Goal: Task Accomplishment & Management: Manage account settings

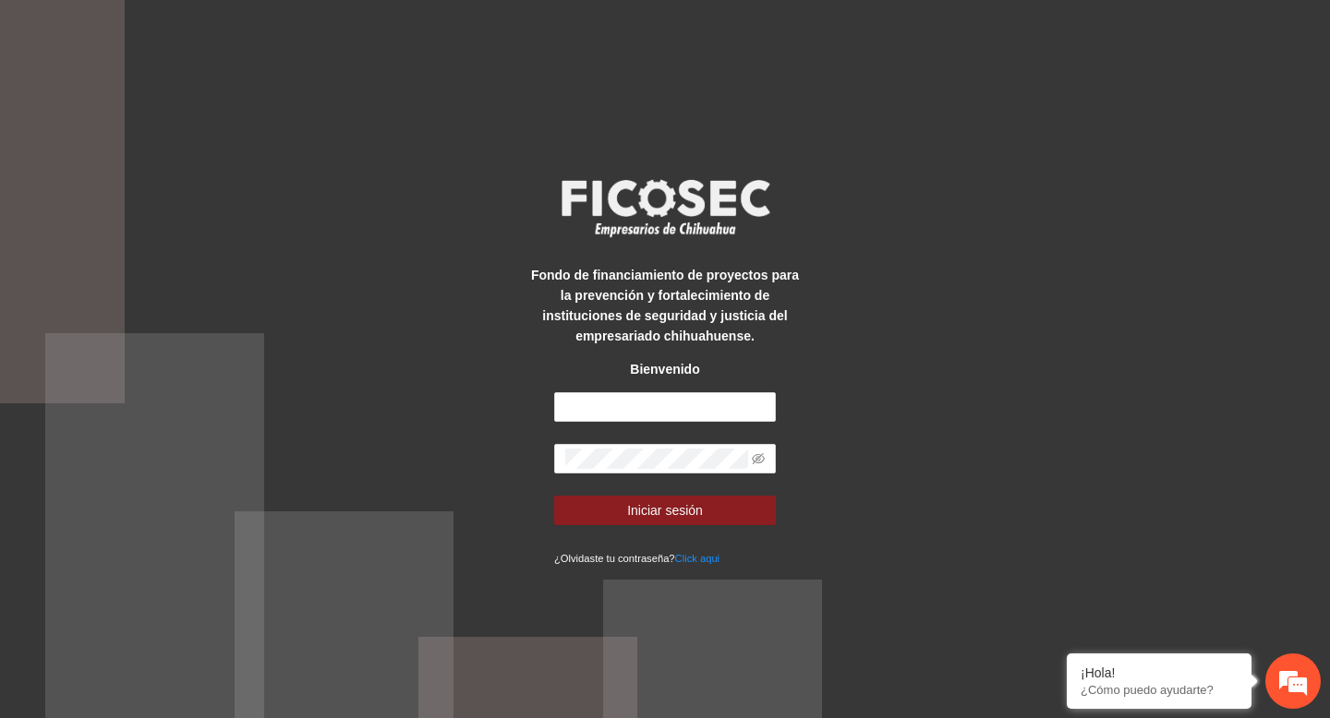
click at [452, 311] on div "Fondo de financiamiento de proyectos para la prevención y fortalecimiento de in…" at bounding box center [665, 359] width 1330 height 718
click at [612, 406] on input "text" at bounding box center [665, 407] width 222 height 30
type input "**********"
click at [554, 496] on button "Iniciar sesión" at bounding box center [665, 511] width 222 height 30
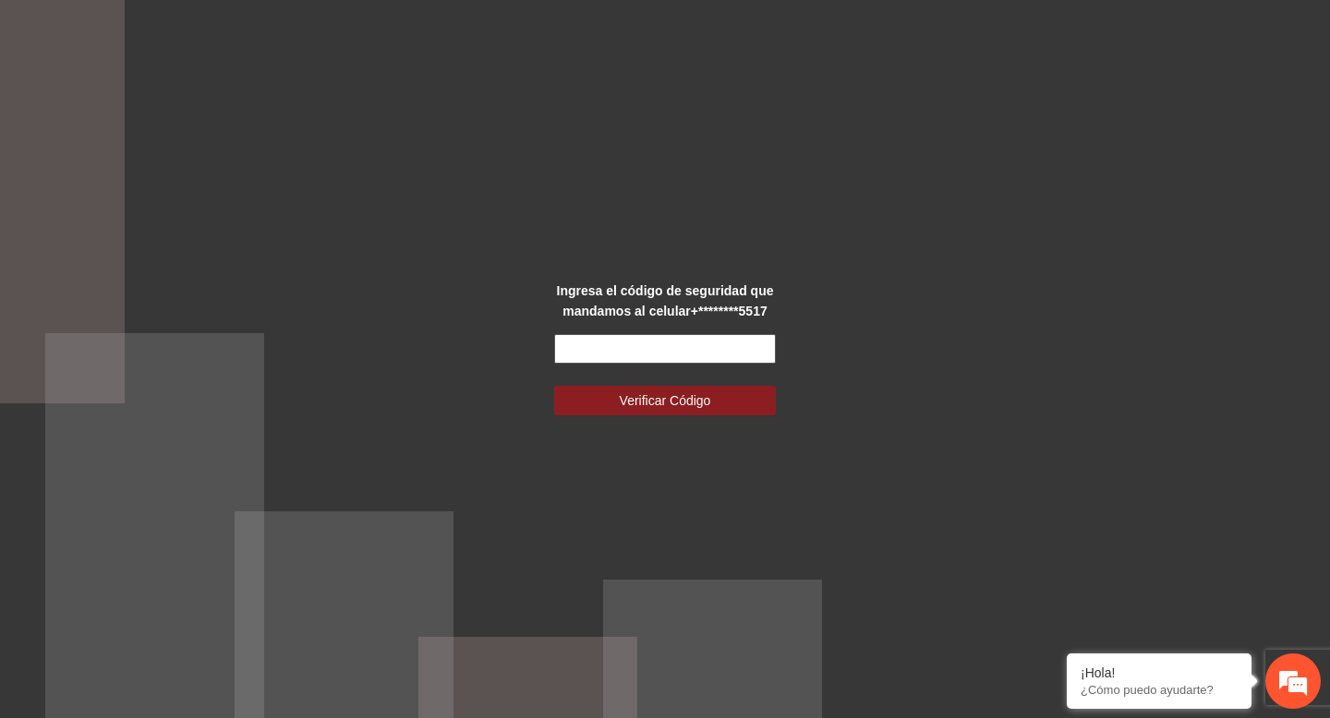
click at [704, 343] on input "text" at bounding box center [665, 349] width 222 height 30
type input "******"
click at [554, 386] on button "Verificar Código" at bounding box center [665, 401] width 222 height 30
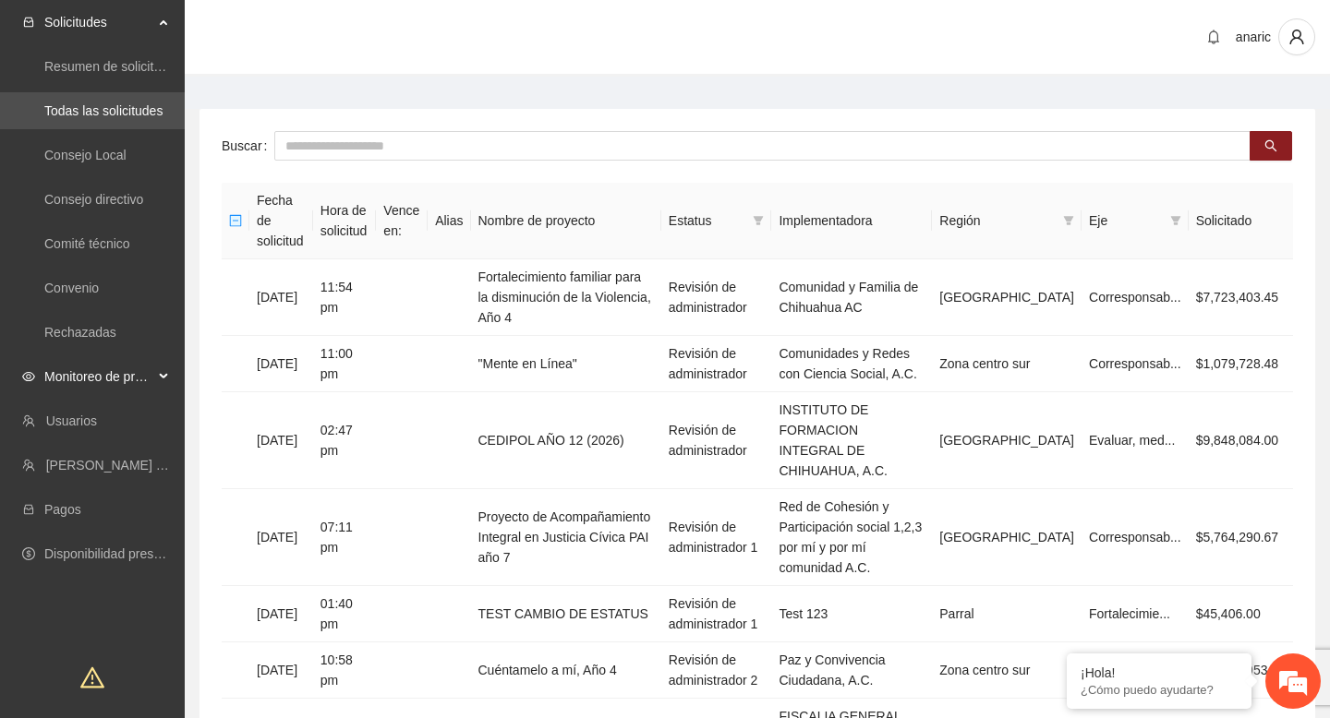
click at [138, 374] on span "Monitoreo de proyectos" at bounding box center [98, 376] width 109 height 37
click at [86, 502] on link "Activos" at bounding box center [65, 509] width 42 height 15
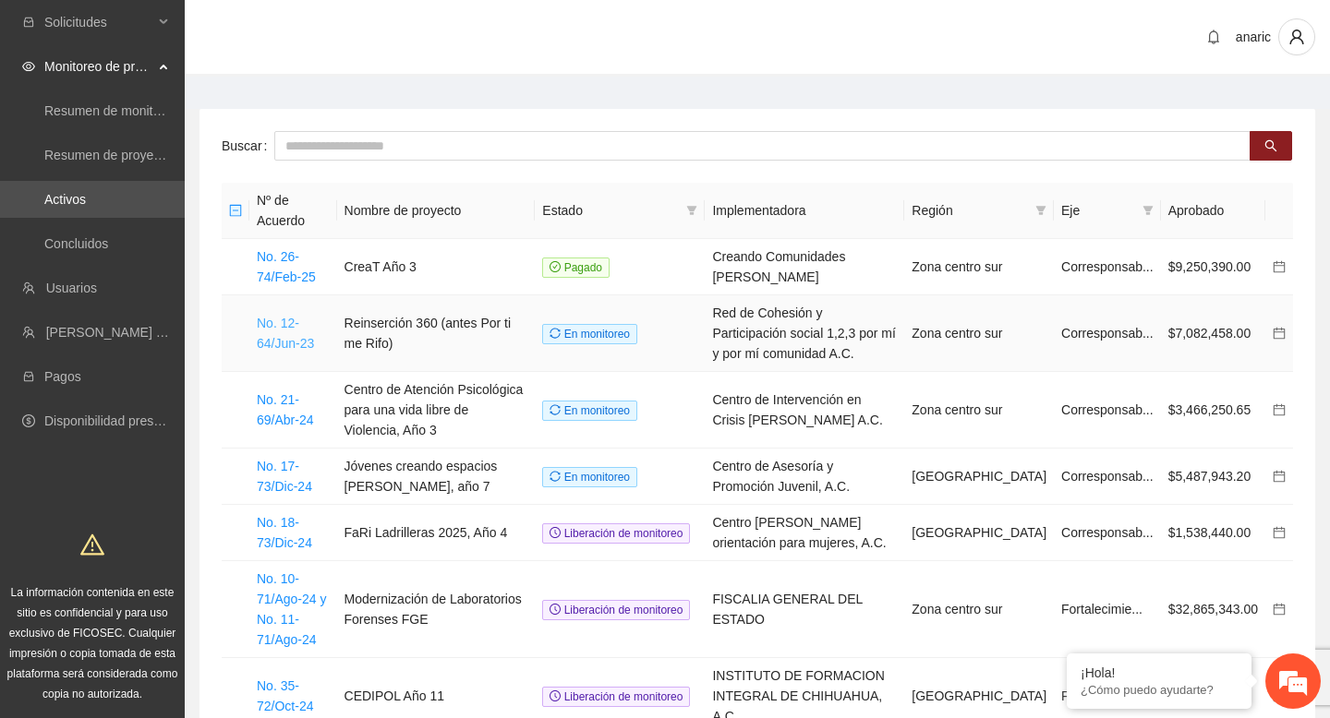
click at [292, 322] on link "No. 12-64/Jun-23" at bounding box center [285, 333] width 57 height 35
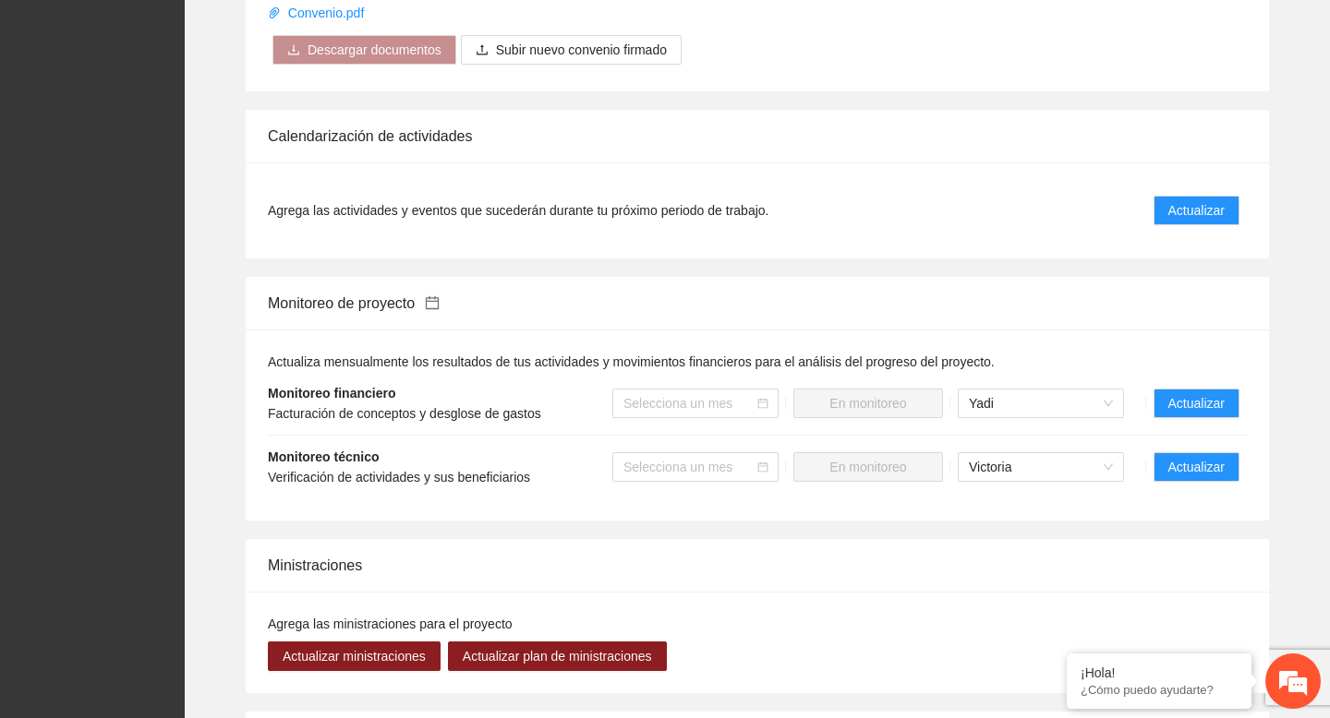
scroll to position [2295, 0]
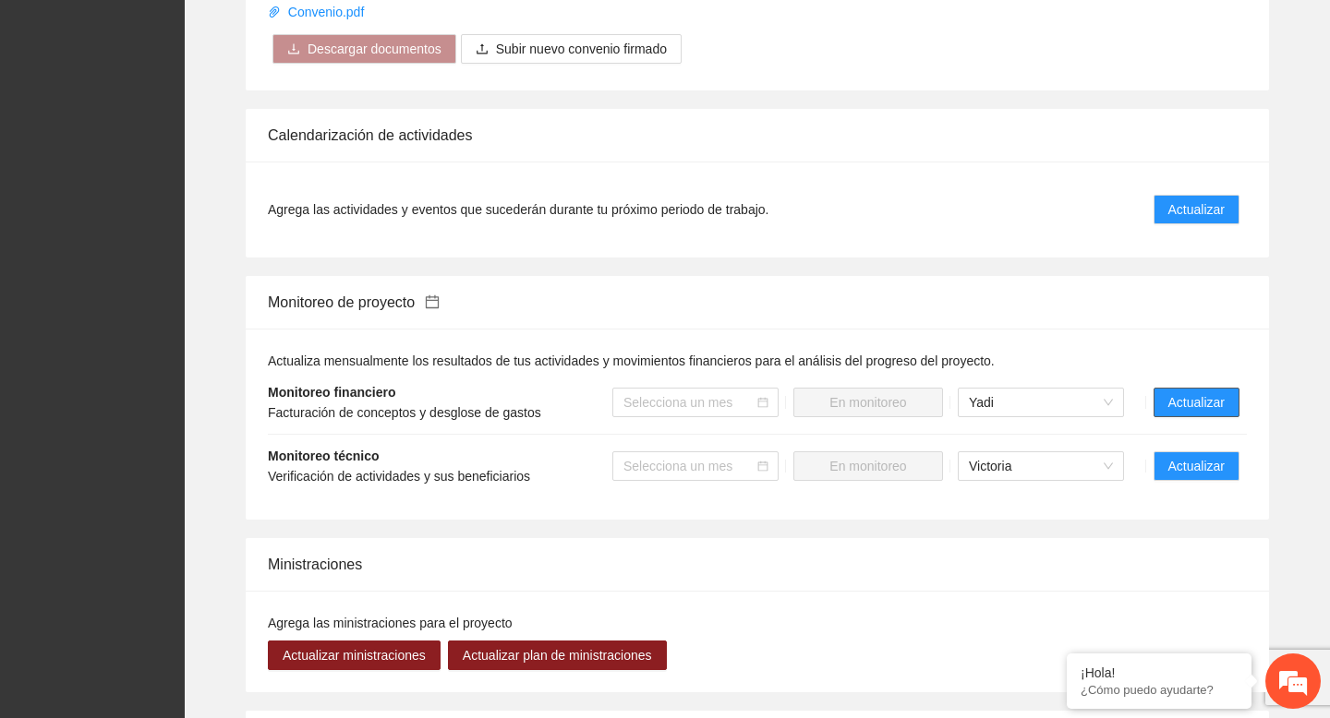
click at [1175, 413] on span "Actualizar" at bounding box center [1196, 402] width 56 height 20
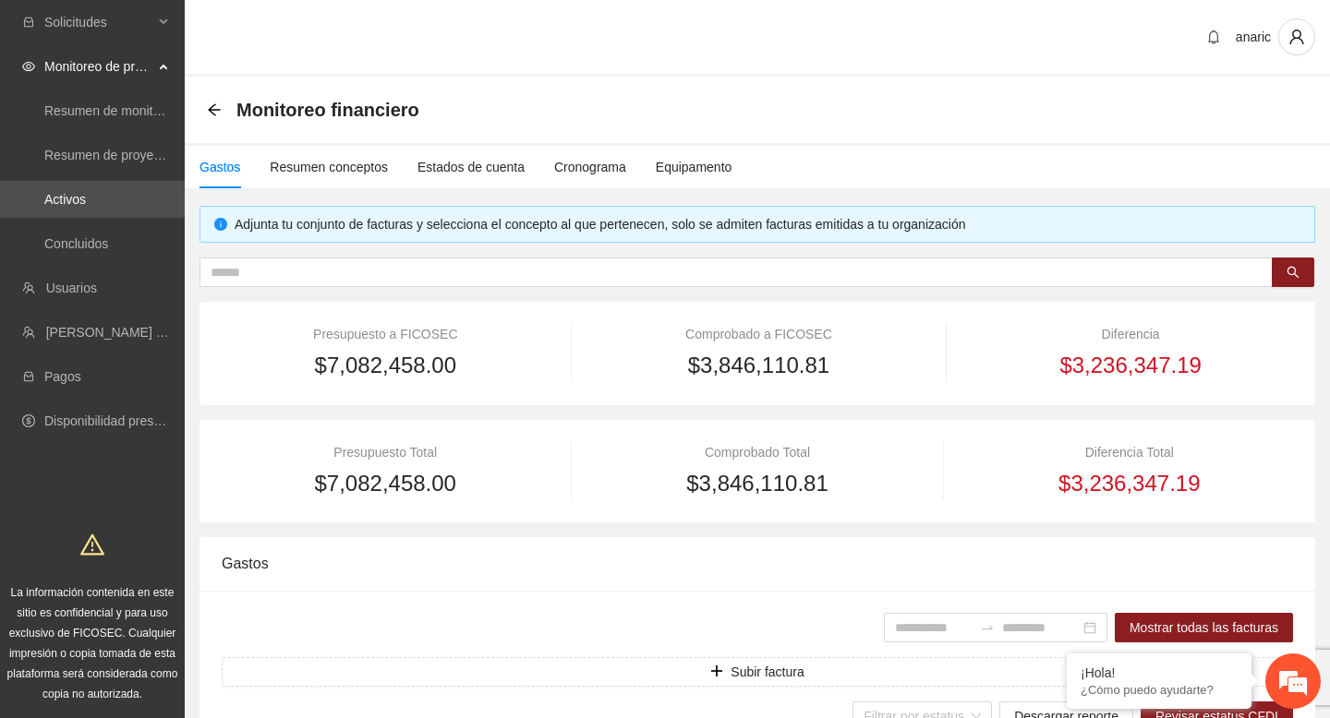
type input "**********"
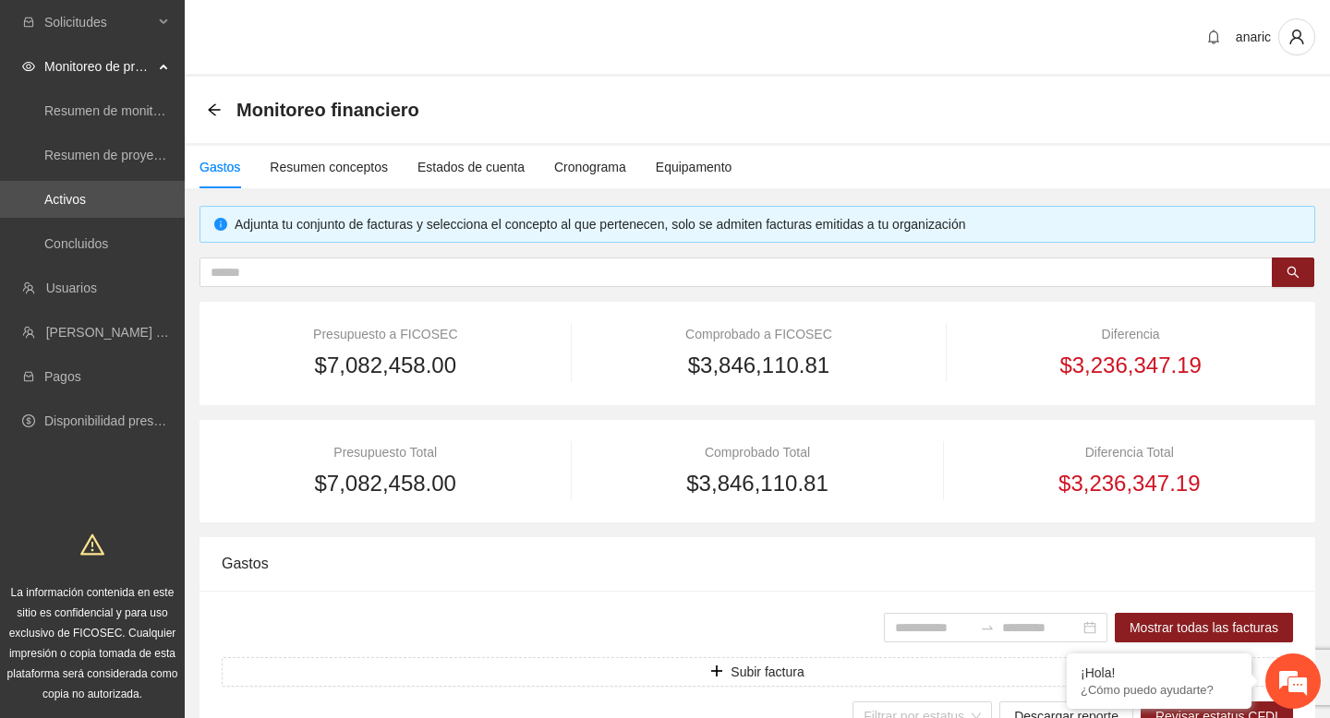
type input "**********"
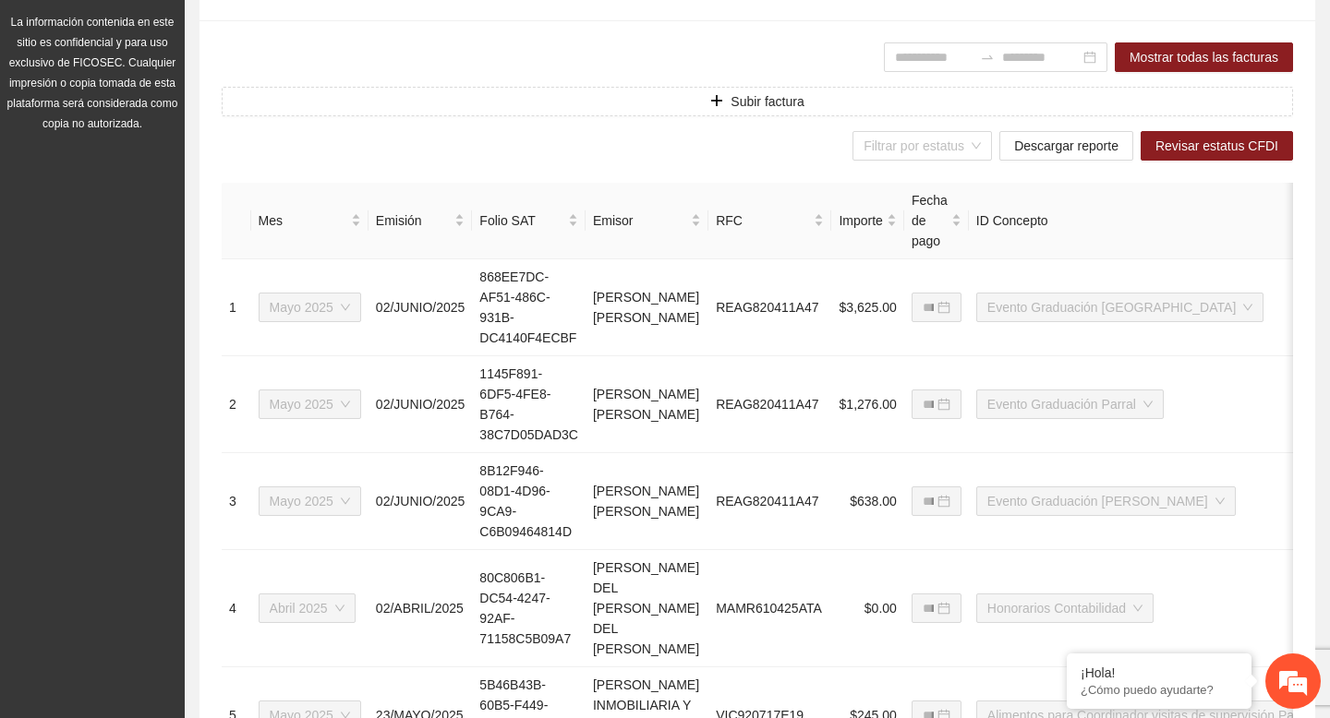
scroll to position [1242, 0]
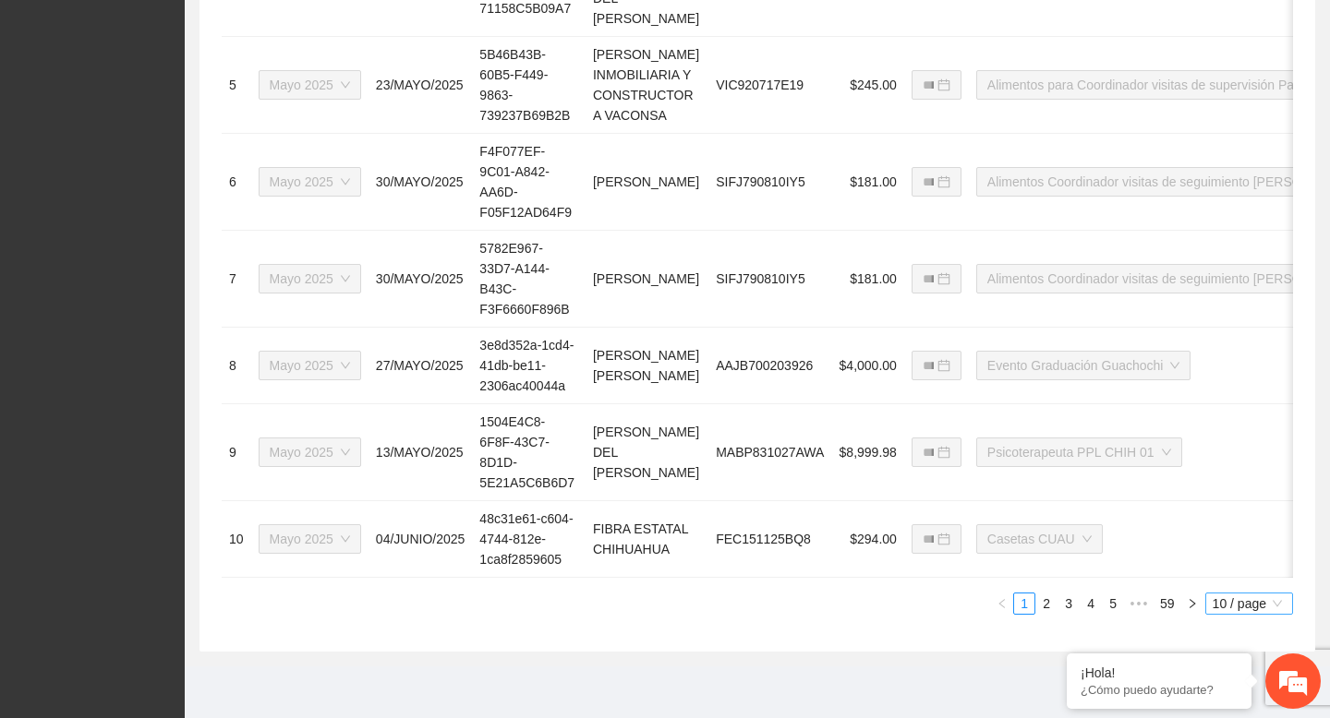
click at [1229, 608] on span "10 / page" at bounding box center [1248, 604] width 73 height 20
click at [1236, 567] on div "100 / page" at bounding box center [1250, 570] width 68 height 20
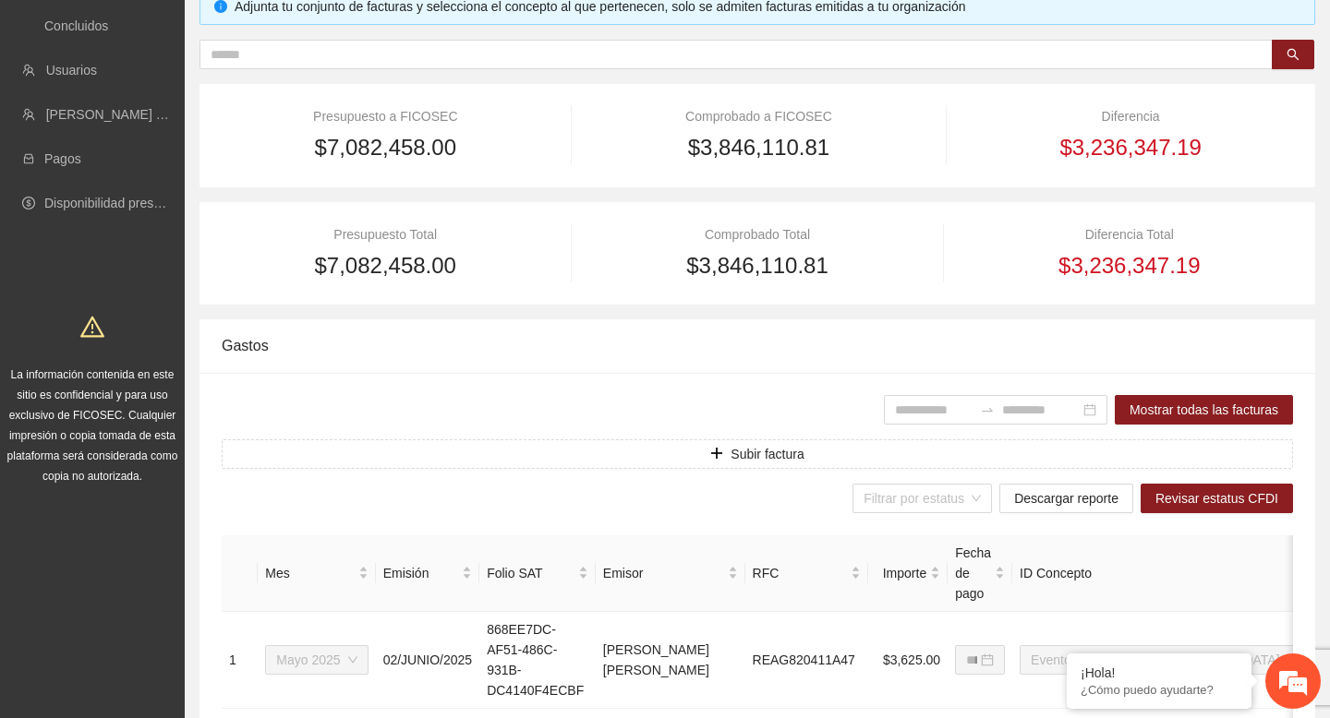
scroll to position [0, 0]
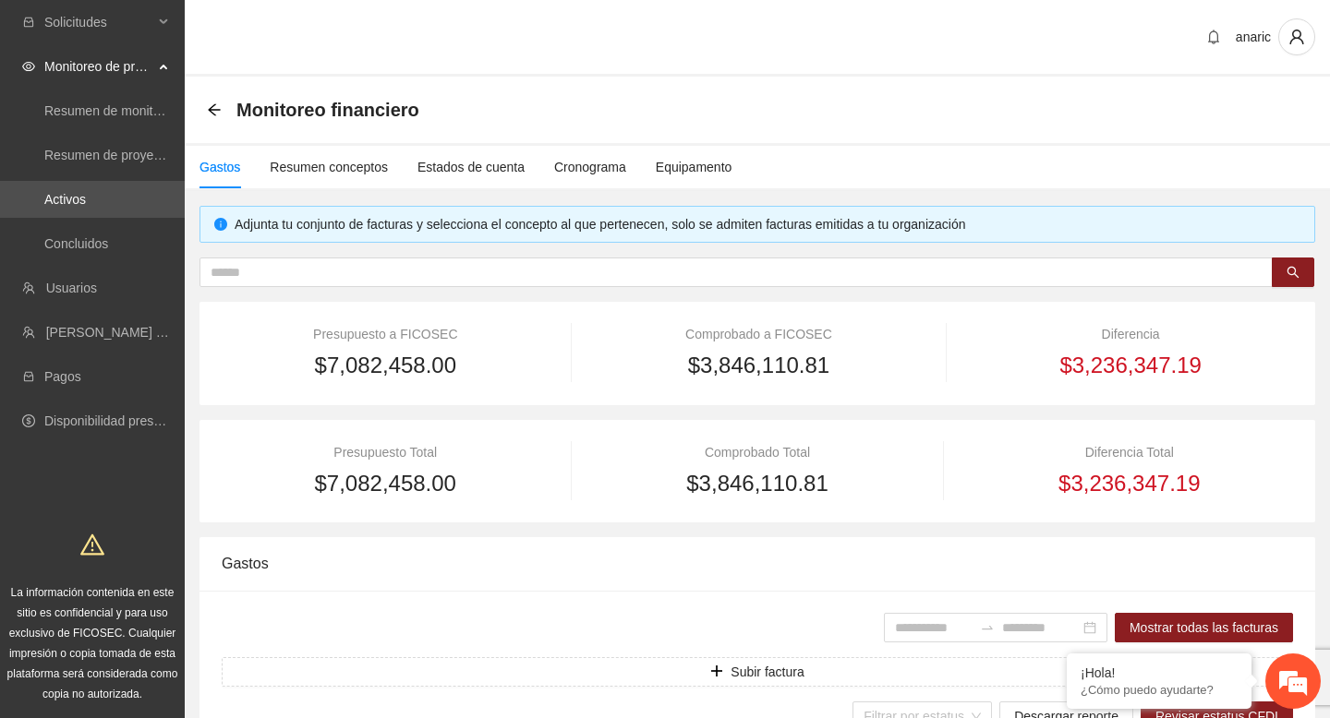
click at [596, 102] on div "Monitoreo financiero" at bounding box center [757, 109] width 1101 height 37
click at [451, 98] on div "Monitoreo financiero" at bounding box center [757, 109] width 1101 height 37
click at [86, 197] on link "Activos" at bounding box center [65, 199] width 42 height 15
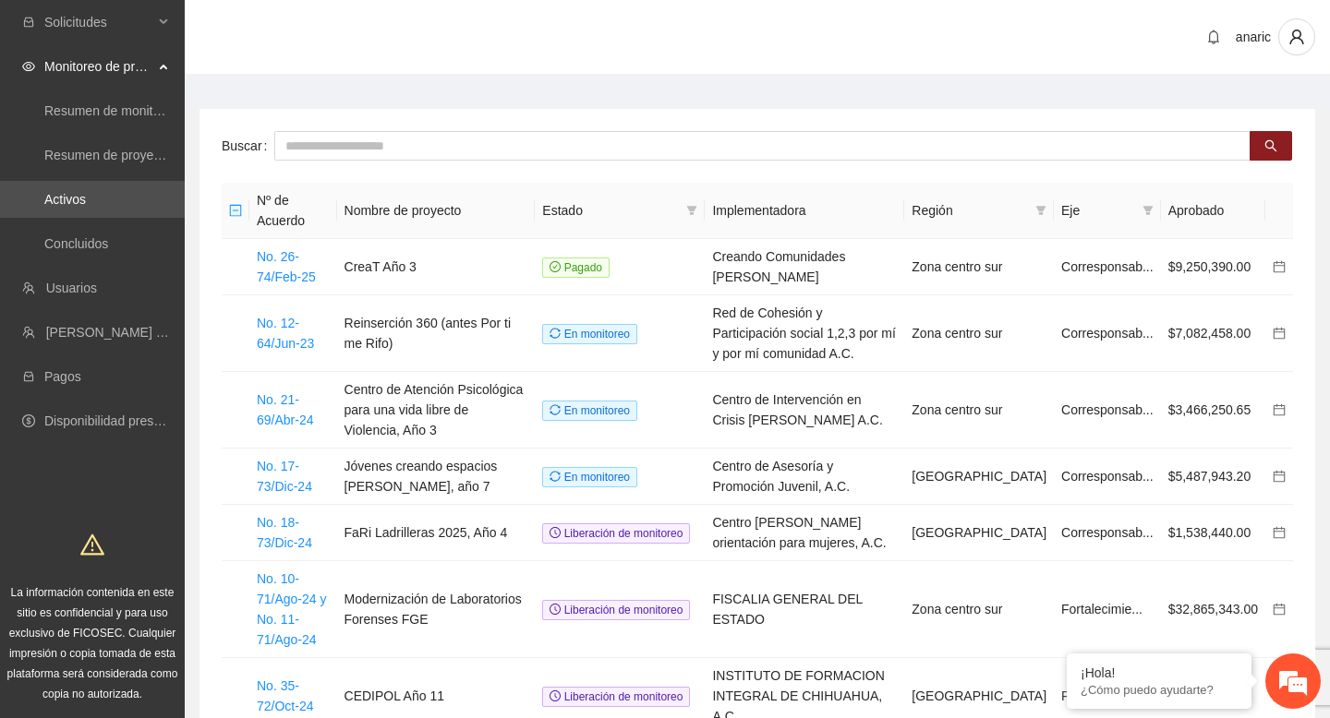
click at [212, 261] on div "Buscar Nº de Acuerdo Nombre de proyecto Estado Implementadora Región Eje Aproba…" at bounding box center [756, 584] width 1115 height 950
click at [236, 77] on main "Buscar Nº de Acuerdo Nombre de proyecto Estado Implementadora Región Eje Aproba…" at bounding box center [757, 577] width 1145 height 1001
click at [794, 83] on main "Buscar Nº de Acuerdo Nombre de proyecto Estado Implementadora Región Eje Aproba…" at bounding box center [757, 577] width 1145 height 1001
click at [526, 90] on main "Buscar Nº de Acuerdo Nombre de proyecto Estado Implementadora Región Eje Aproba…" at bounding box center [757, 577] width 1145 height 1001
click at [83, 457] on div "Solicitudes Monitoreo de proyectos Resumen de monitoreo Resumen de proyectos ap…" at bounding box center [92, 360] width 185 height 720
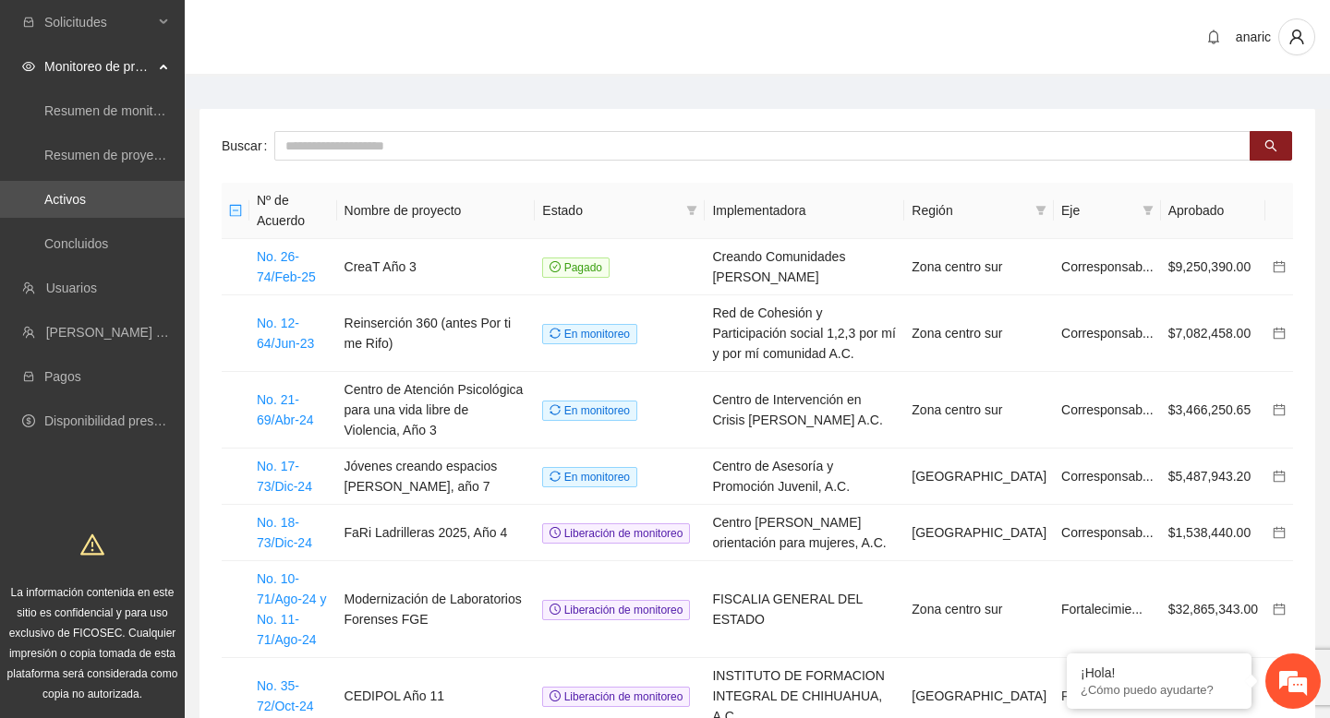
click at [383, 104] on main "Buscar Nº de Acuerdo Nombre de proyecto Estado Implementadora Región Eje Aproba…" at bounding box center [757, 577] width 1145 height 1001
click at [1295, 34] on icon "user" at bounding box center [1296, 37] width 17 height 17
click at [1221, 105] on span "Cerrar sesión" at bounding box center [1244, 107] width 116 height 20
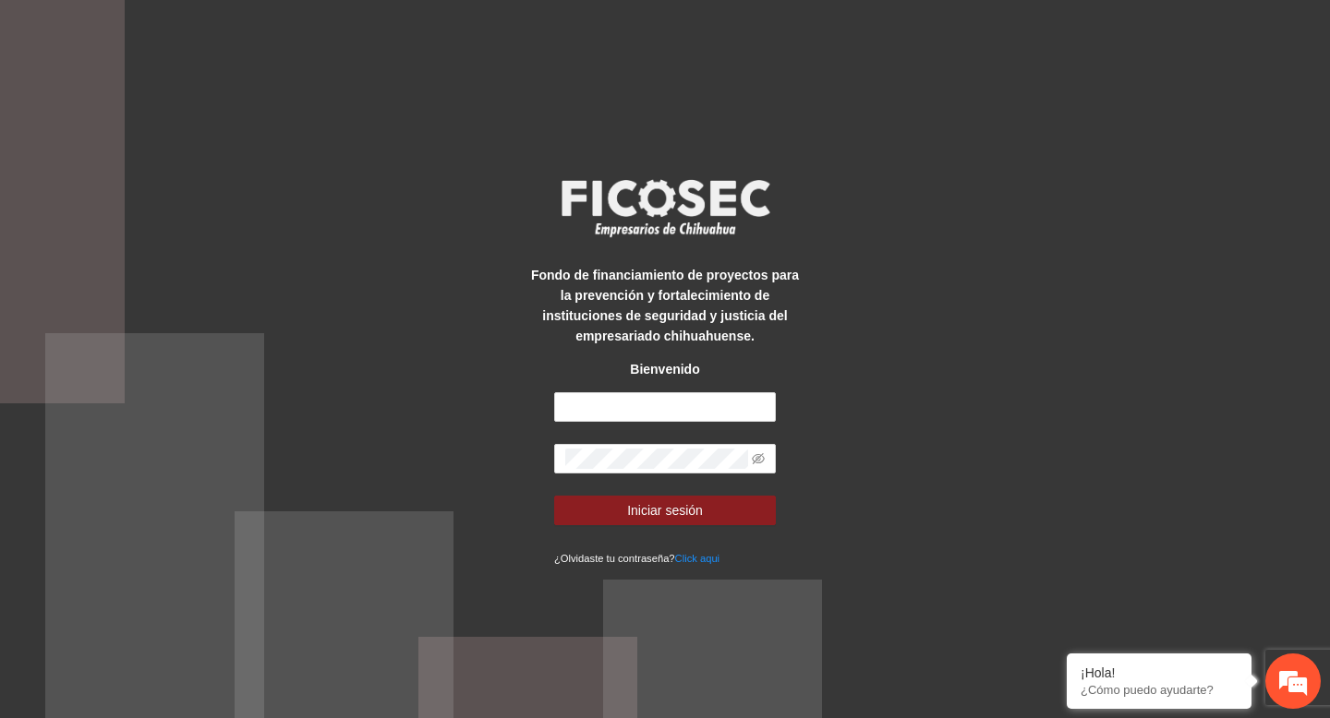
click at [488, 101] on div "Fondo de financiamiento de proyectos para la prevención y fortalecimiento de in…" at bounding box center [665, 359] width 1330 height 718
